Goal: Information Seeking & Learning: Learn about a topic

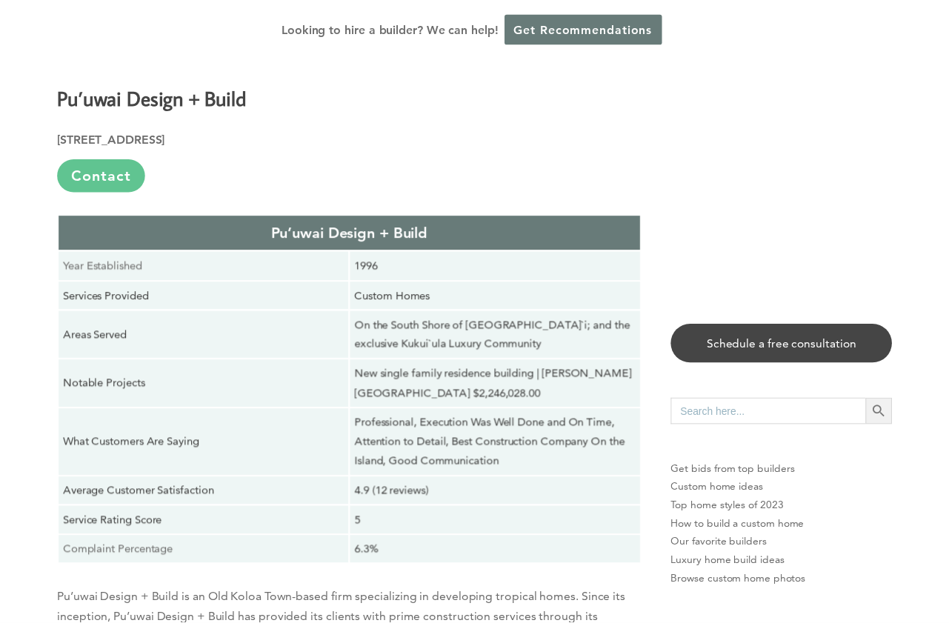
scroll to position [6004, 0]
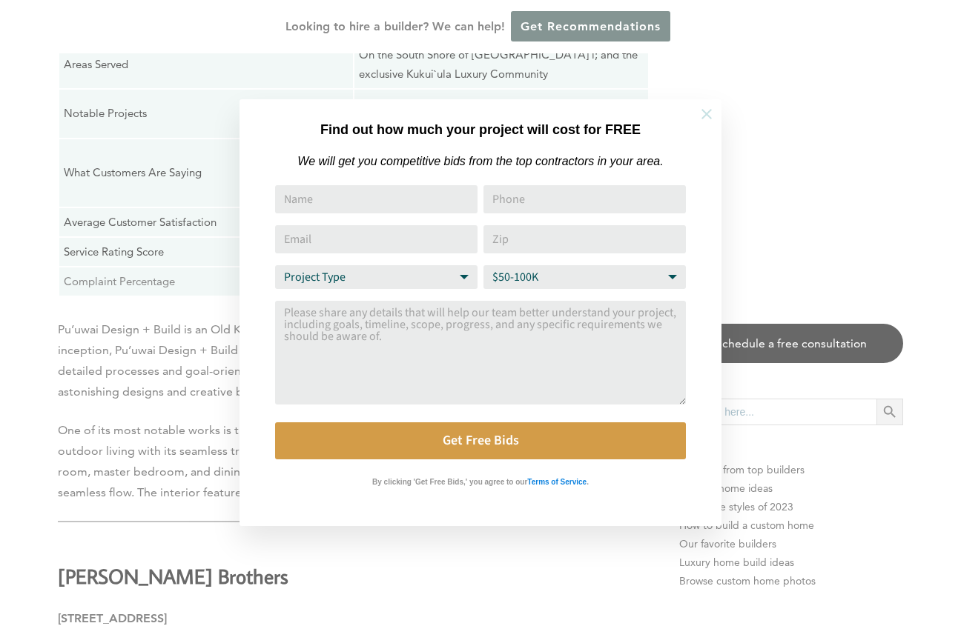
click at [708, 110] on icon at bounding box center [706, 114] width 16 height 16
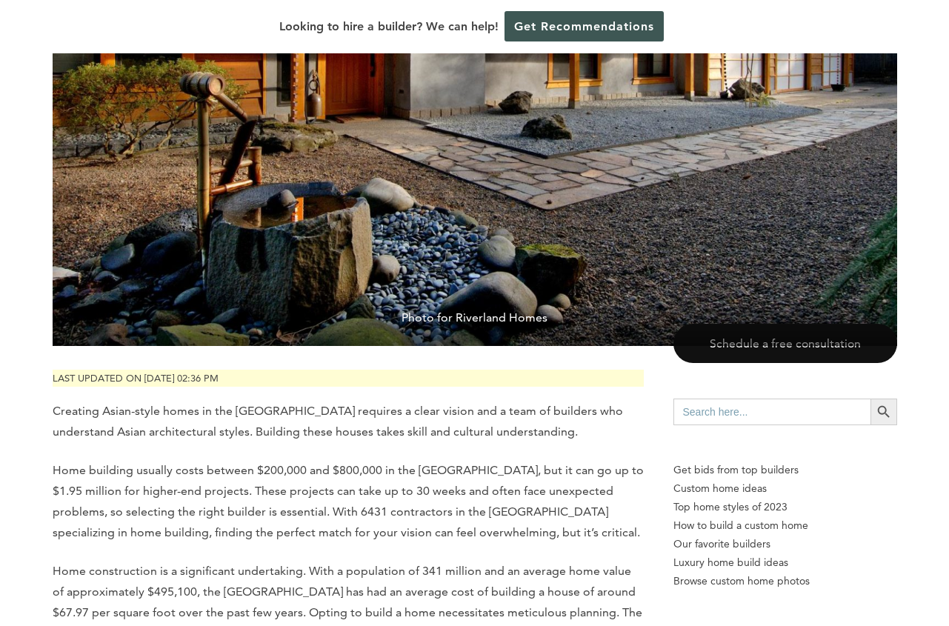
scroll to position [667, 0]
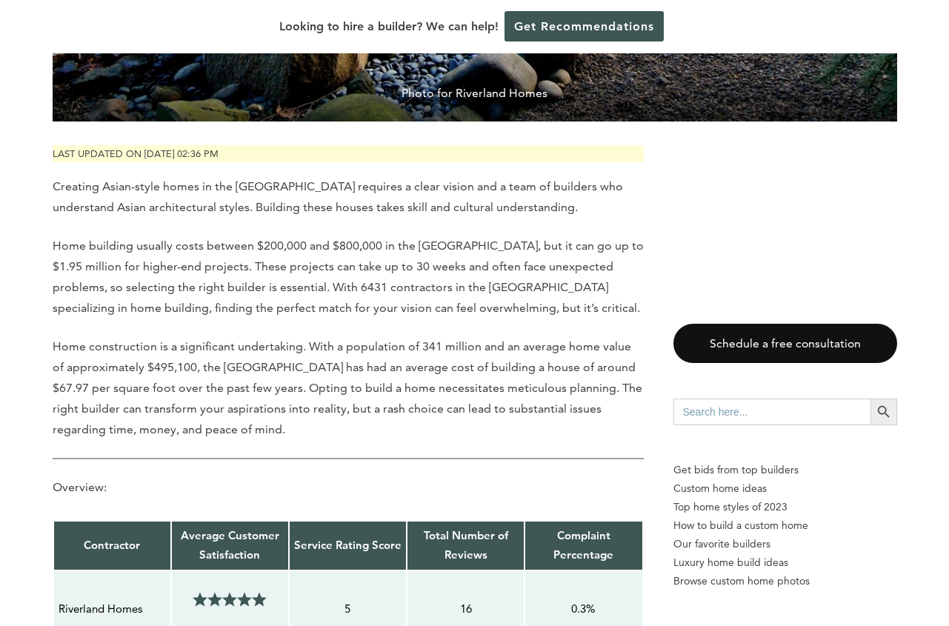
click at [242, 176] on p "Creating Asian-style homes in the [GEOGRAPHIC_DATA] requires a clear vision and…" at bounding box center [348, 197] width 591 height 42
click at [222, 236] on p "Home building usually costs between $200,000 and $800,000 in the [GEOGRAPHIC_DA…" at bounding box center [348, 277] width 591 height 83
click at [239, 236] on p "Home building usually costs between $200,000 and $800,000 in the [GEOGRAPHIC_DA…" at bounding box center [348, 277] width 591 height 83
click at [240, 236] on p "Home building usually costs between $200,000 and $800,000 in the [GEOGRAPHIC_DA…" at bounding box center [348, 277] width 591 height 83
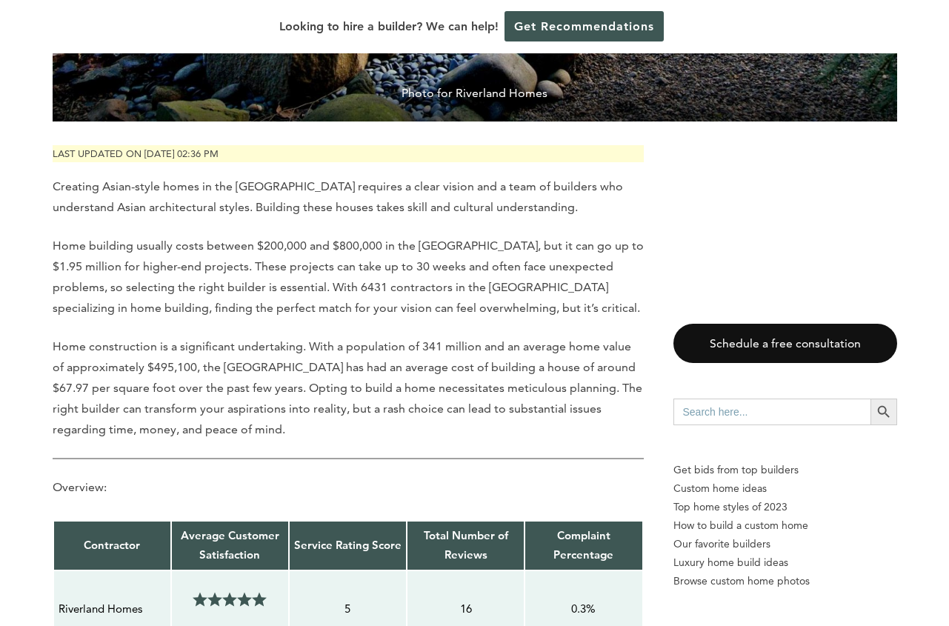
click at [240, 236] on p "Home building usually costs between $200,000 and $800,000 in the [GEOGRAPHIC_DA…" at bounding box center [348, 277] width 591 height 83
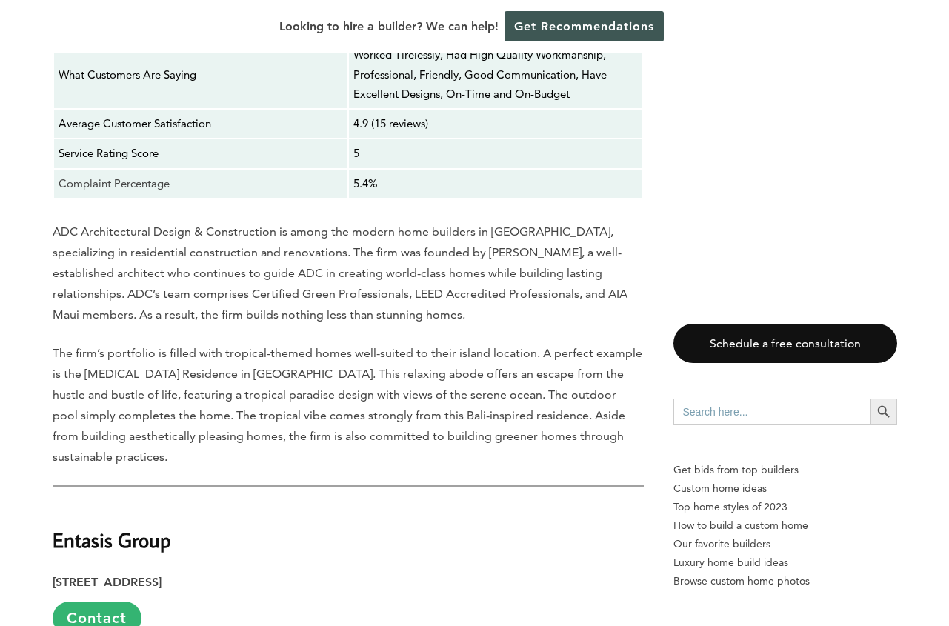
scroll to position [3928, 0]
